Goal: Information Seeking & Learning: Learn about a topic

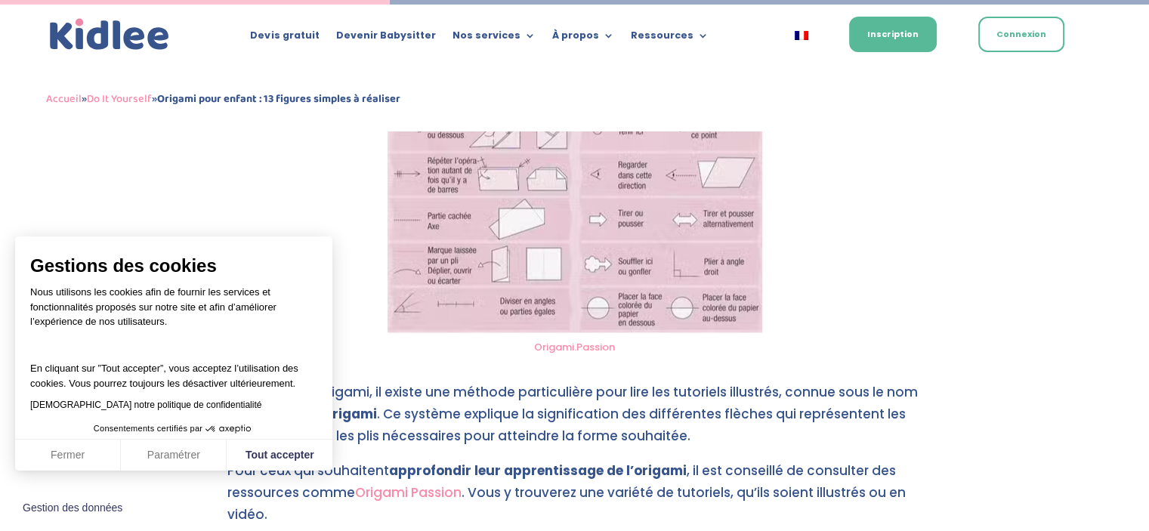
scroll to position [2466, 0]
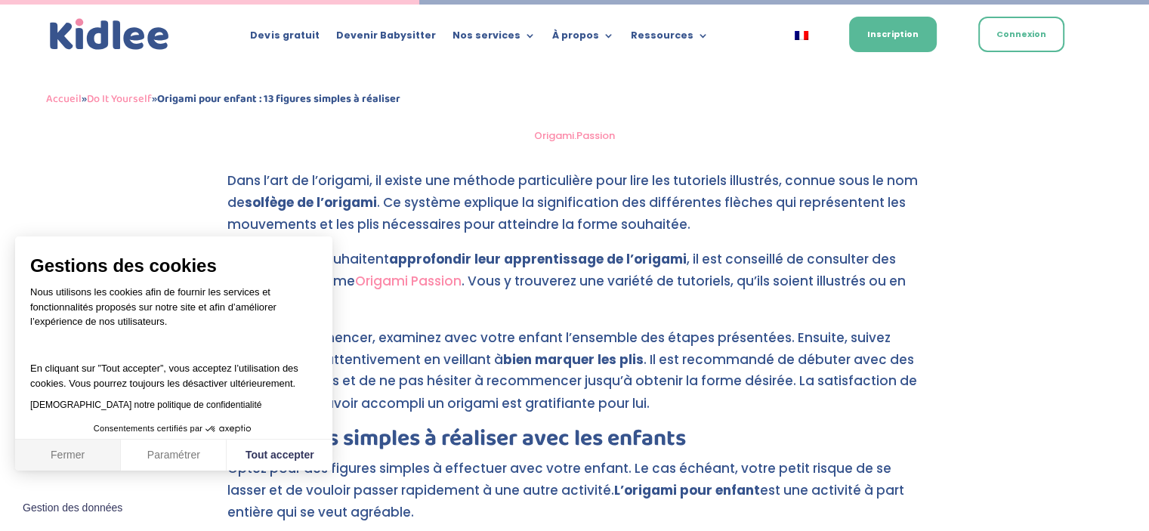
click at [79, 452] on button "Fermer" at bounding box center [68, 456] width 106 height 32
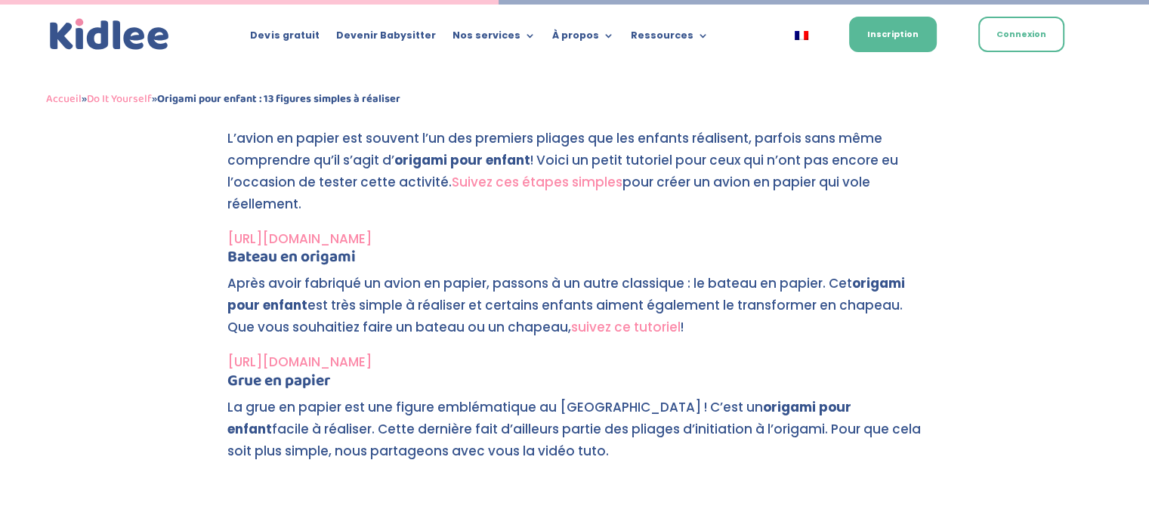
scroll to position [2950, 0]
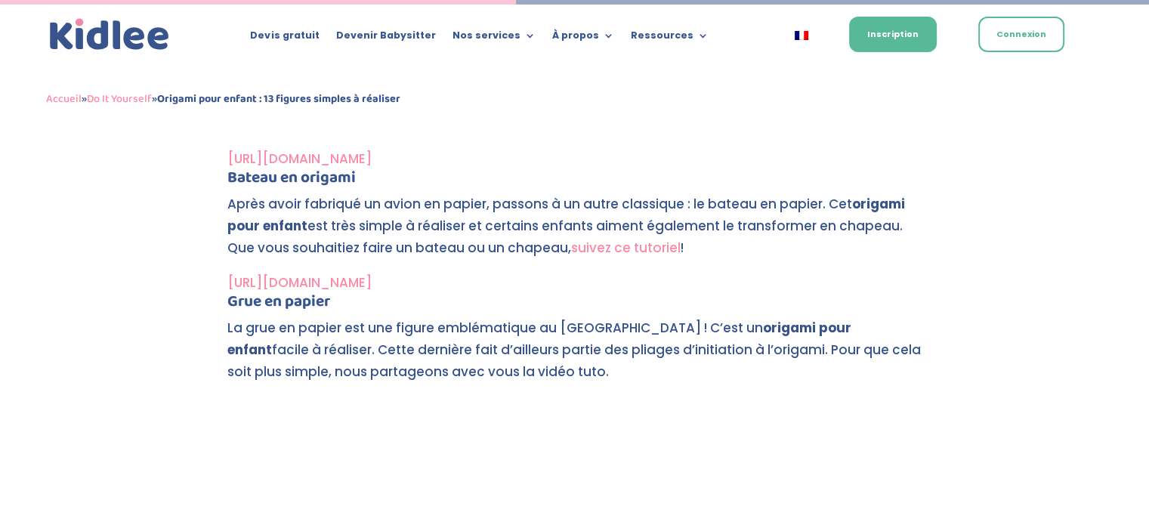
scroll to position [2950, 0]
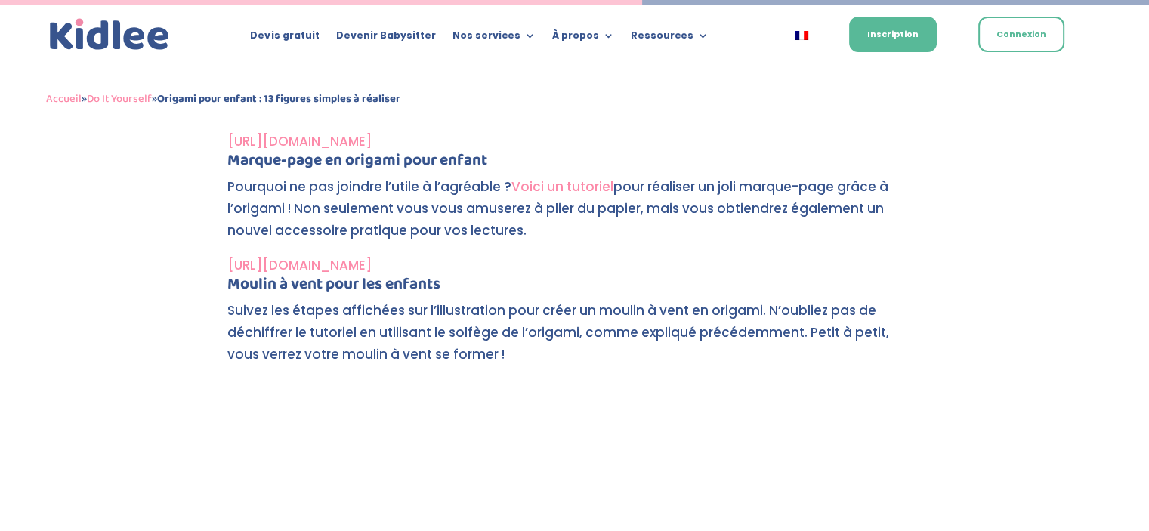
scroll to position [3807, 0]
